Goal: Entertainment & Leisure: Consume media (video, audio)

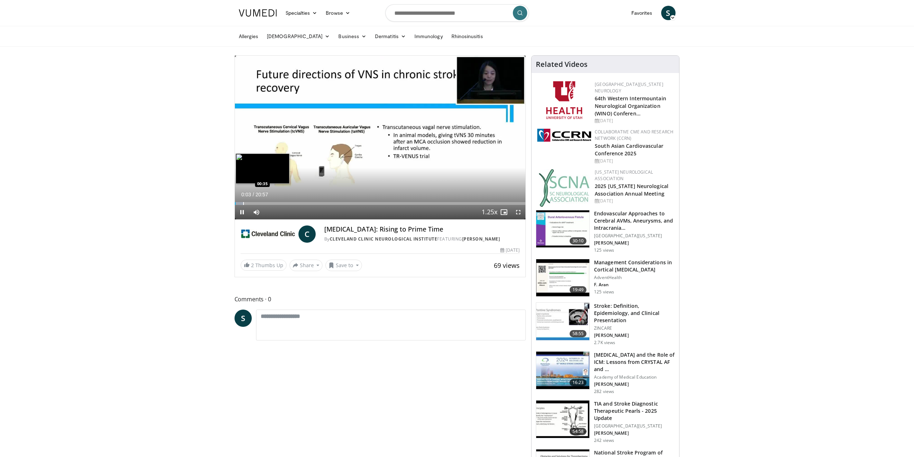
click at [242, 204] on div "Loaded : 3.18% 00:03 00:35" at bounding box center [380, 203] width 291 height 3
click at [0, 0] on div "Progress Bar" at bounding box center [0, 0] width 0 height 0
click at [266, 204] on div "Progress Bar" at bounding box center [266, 203] width 1 height 3
click at [296, 202] on video-js "**********" at bounding box center [380, 138] width 291 height 164
click at [276, 203] on div "Loaded : 15.89% 02:18 03:04" at bounding box center [380, 203] width 291 height 3
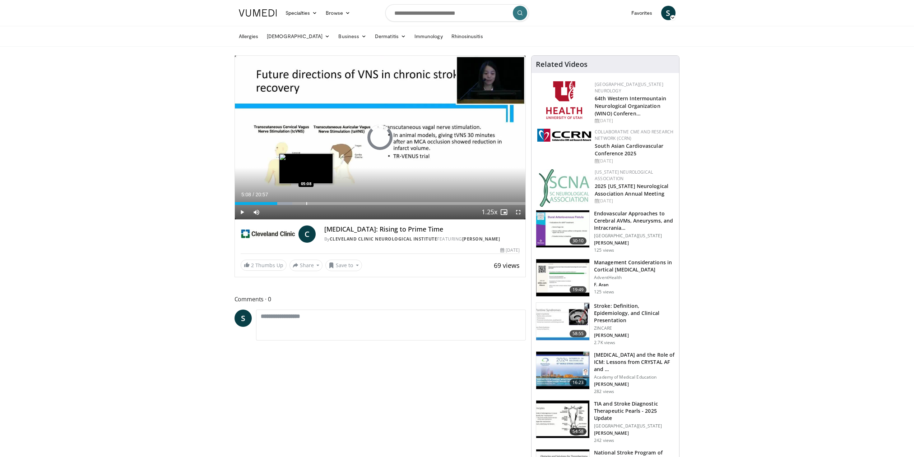
click at [306, 203] on div "Loaded : 19.86% 03:03 05:08" at bounding box center [380, 203] width 291 height 3
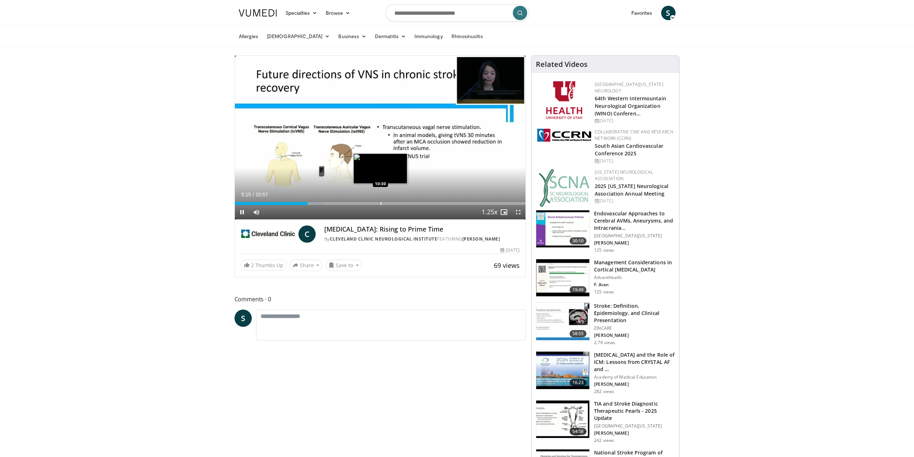
click at [381, 203] on div "Progress Bar" at bounding box center [381, 203] width 1 height 3
click at [244, 214] on span "Video Player" at bounding box center [242, 212] width 14 height 14
